Goal: Information Seeking & Learning: Check status

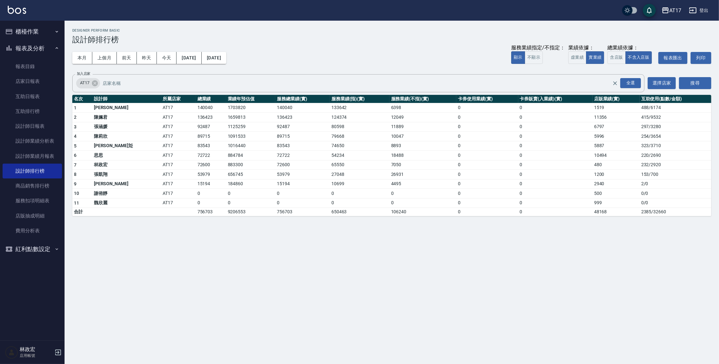
click at [25, 14] on link at bounding box center [17, 10] width 18 height 9
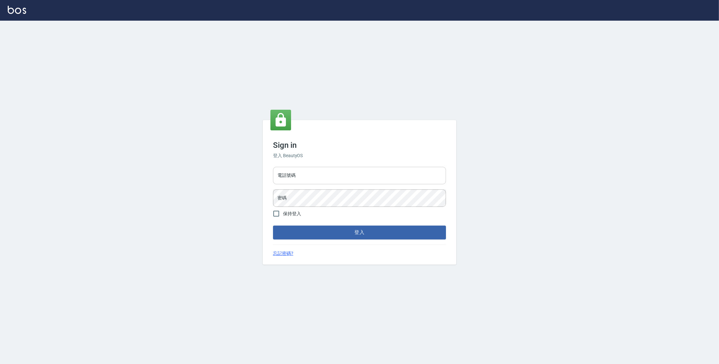
click at [300, 172] on input "電話號碼" at bounding box center [359, 175] width 173 height 17
type input "0977380821"
drag, startPoint x: 298, startPoint y: 179, endPoint x: 303, endPoint y: 174, distance: 6.8
click at [302, 175] on input "0977380821" at bounding box center [359, 175] width 173 height 17
drag, startPoint x: 303, startPoint y: 174, endPoint x: 279, endPoint y: 176, distance: 24.9
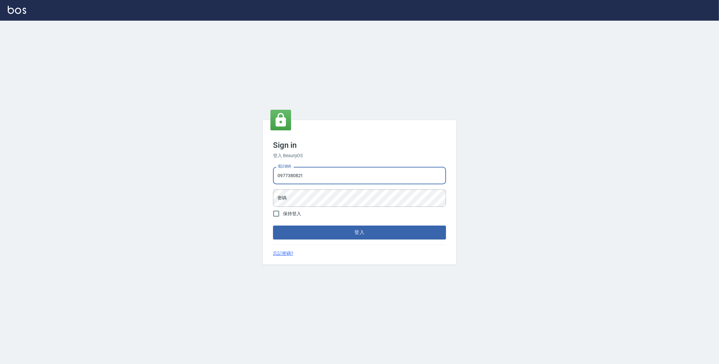
click at [279, 176] on input "0977380821" at bounding box center [359, 175] width 173 height 17
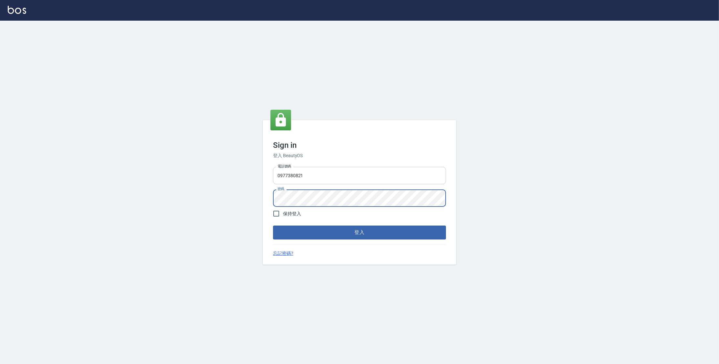
click at [273, 226] on button "登入" at bounding box center [359, 233] width 173 height 14
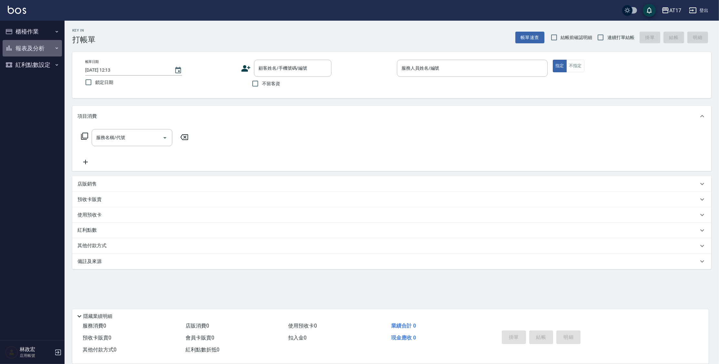
click at [59, 51] on button "報表及分析" at bounding box center [32, 48] width 59 height 17
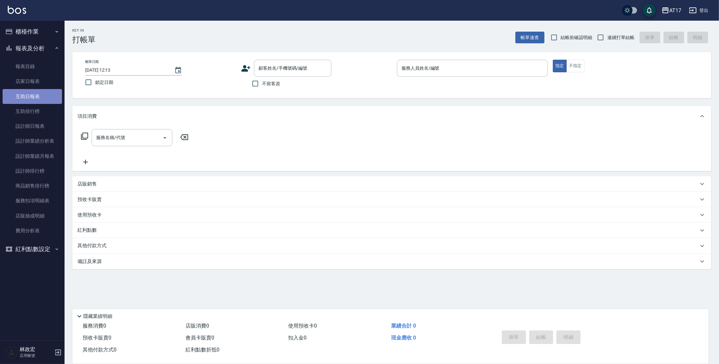
click at [36, 98] on link "互助日報表" at bounding box center [32, 96] width 59 height 15
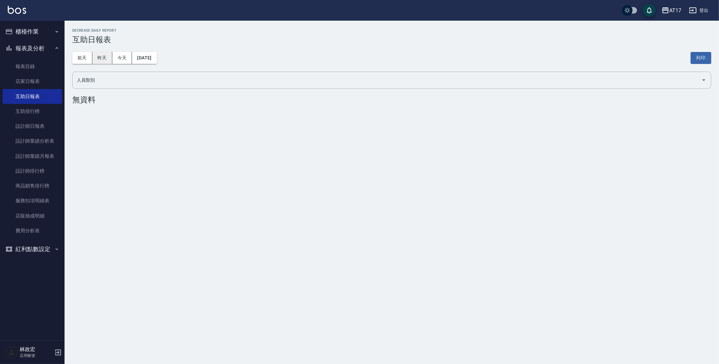
click at [102, 55] on button "昨天" at bounding box center [102, 58] width 20 height 12
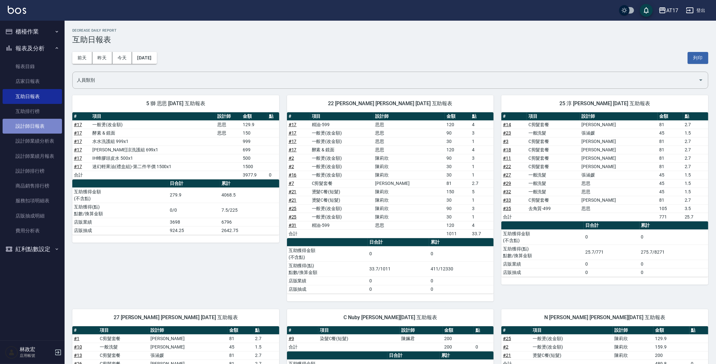
click at [36, 127] on link "設計師日報表" at bounding box center [32, 126] width 59 height 15
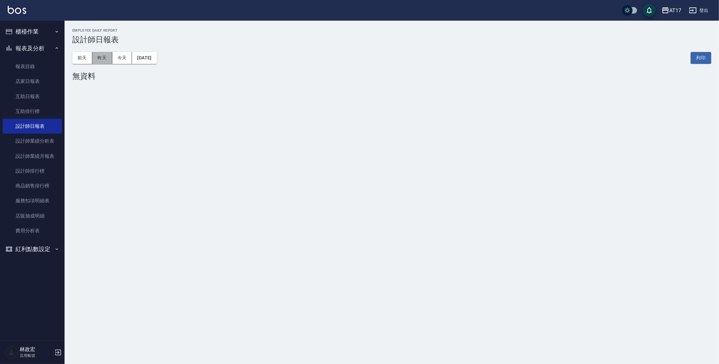
click at [105, 57] on button "昨天" at bounding box center [102, 58] width 20 height 12
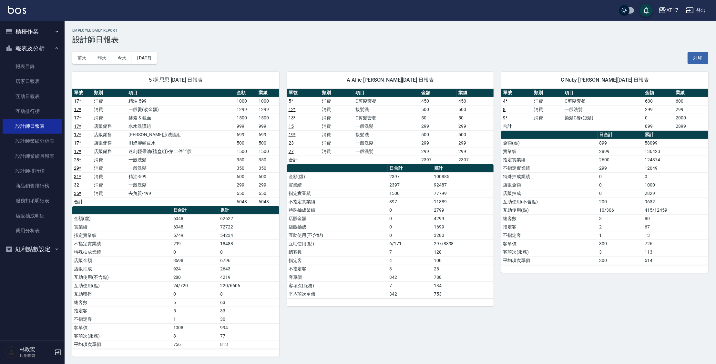
click at [503, 43] on h3 "設計師日報表" at bounding box center [390, 39] width 636 height 9
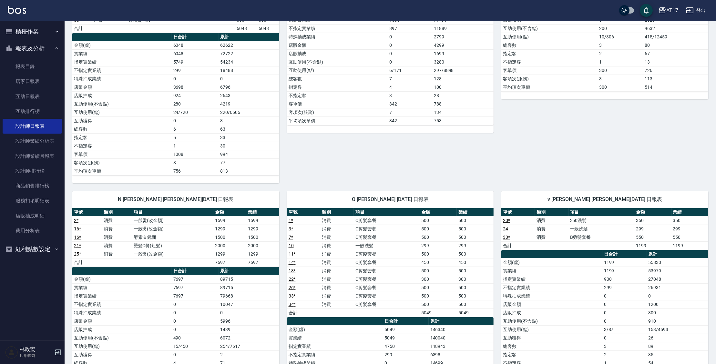
scroll to position [176, 0]
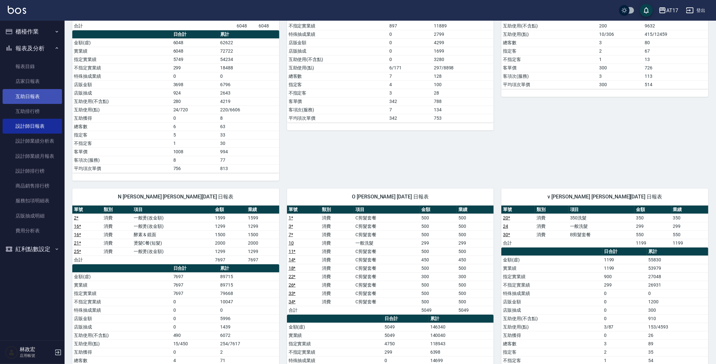
click at [27, 97] on link "互助日報表" at bounding box center [32, 96] width 59 height 15
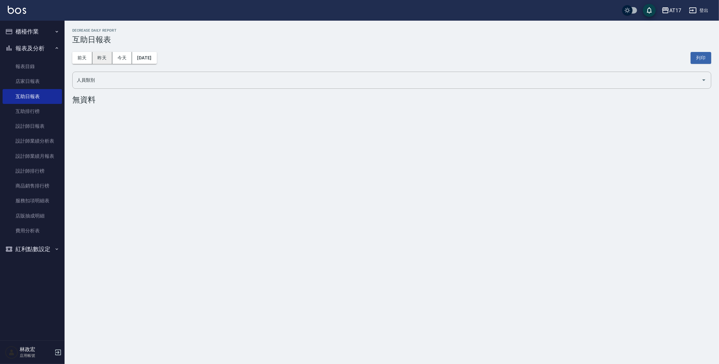
click at [102, 61] on button "昨天" at bounding box center [102, 58] width 20 height 12
